Goal: Transaction & Acquisition: Download file/media

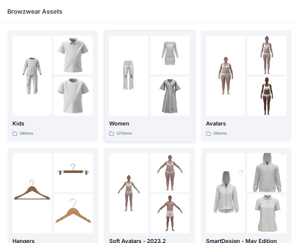
click at [124, 122] on p "Women" at bounding box center [149, 124] width 80 height 9
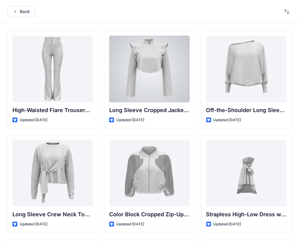
scroll to position [91, 0]
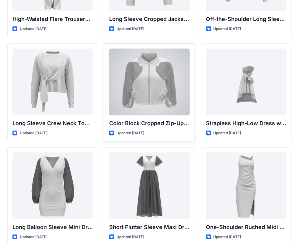
click at [124, 89] on div at bounding box center [149, 82] width 80 height 67
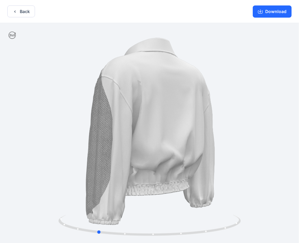
drag, startPoint x: 140, startPoint y: 134, endPoint x: 86, endPoint y: 156, distance: 58.0
click at [86, 156] on div at bounding box center [149, 134] width 299 height 222
click at [270, 12] on button "Download" at bounding box center [272, 11] width 39 height 12
click at [267, 11] on button "Download" at bounding box center [272, 11] width 39 height 12
click at [262, 12] on icon "button" at bounding box center [260, 11] width 5 height 5
